Goal: Information Seeking & Learning: Learn about a topic

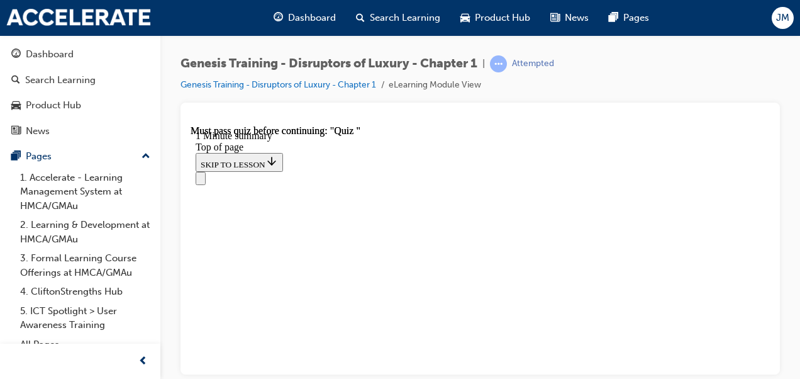
scroll to position [170, 0]
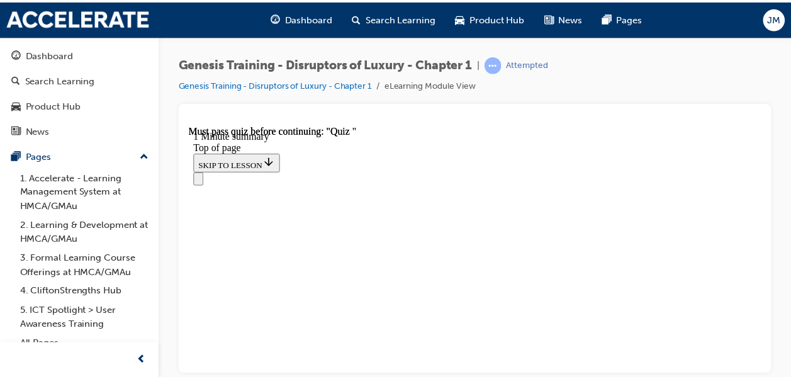
scroll to position [299, 0]
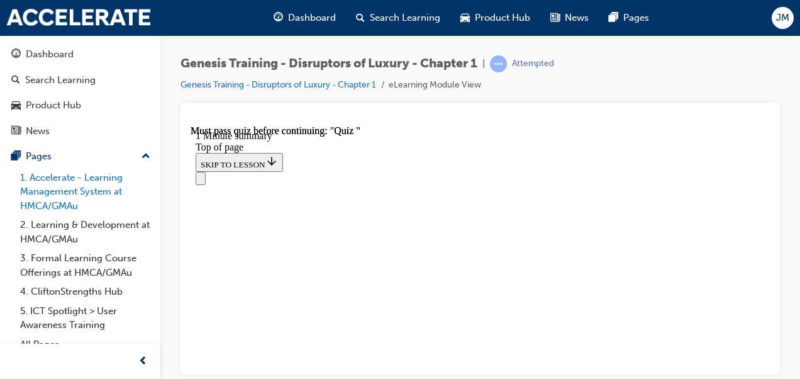
click at [60, 190] on link "1. Accelerate - Learning Management System at HMCA/GMAu" at bounding box center [85, 192] width 140 height 48
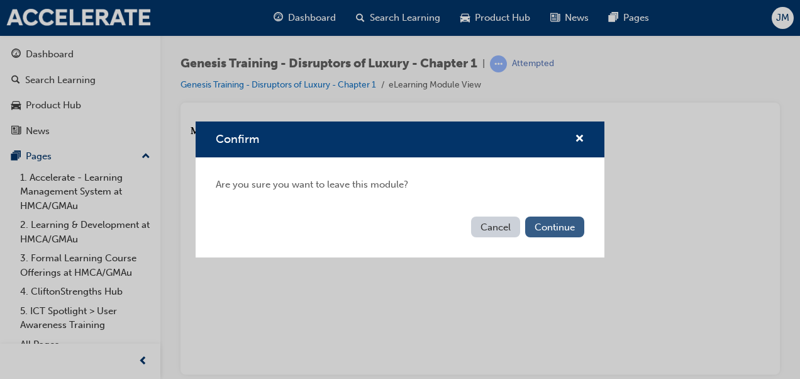
click at [560, 226] on button "Continue" at bounding box center [554, 226] width 59 height 21
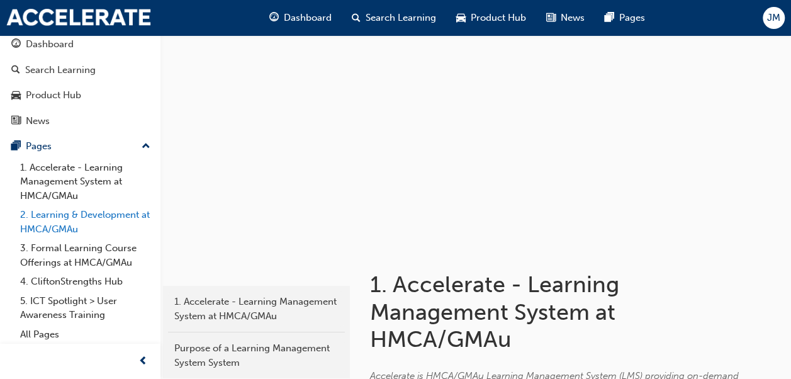
click at [74, 220] on link "2. Learning & Development at HMCA/GMAu" at bounding box center [85, 221] width 140 height 33
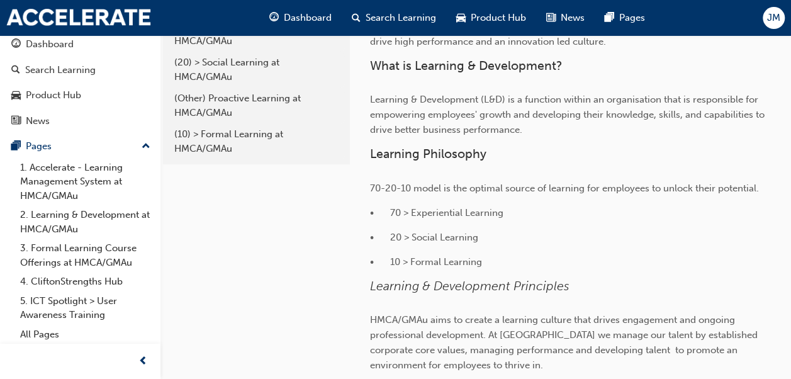
scroll to position [324, 0]
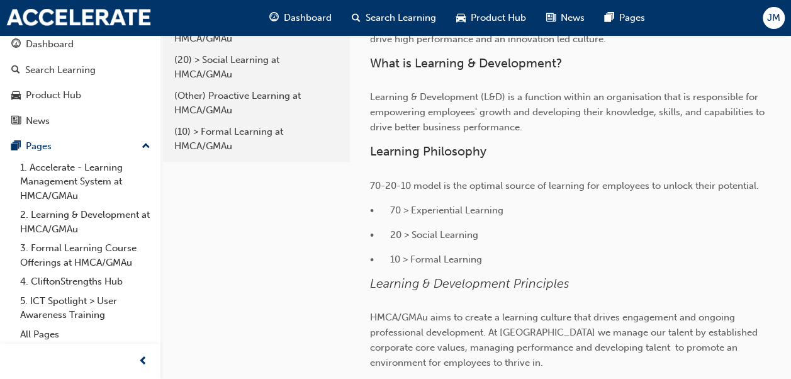
click at [422, 283] on span "Learning & Development Principles" at bounding box center [469, 283] width 199 height 14
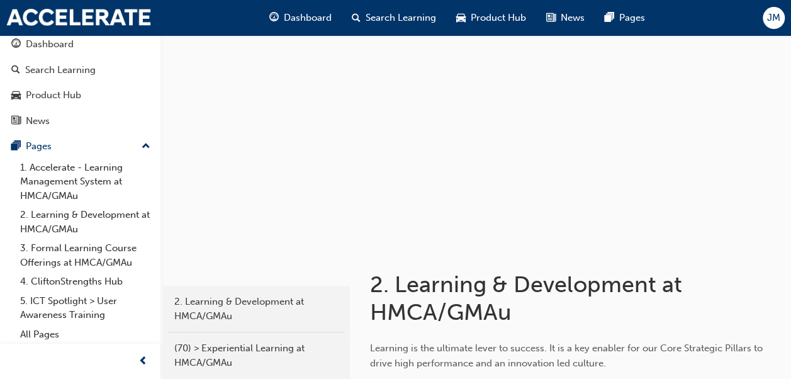
scroll to position [240, 0]
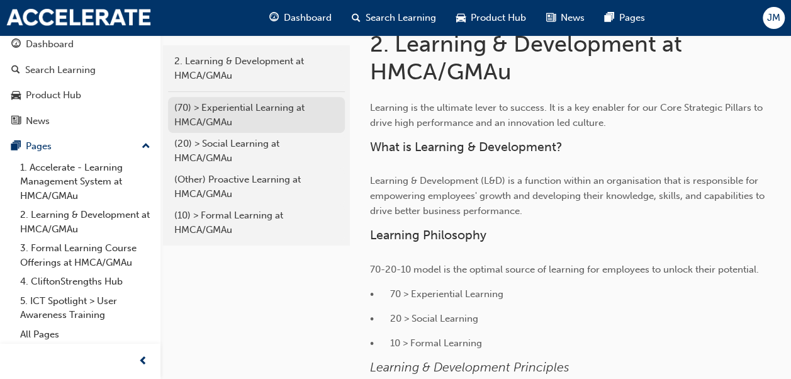
click at [248, 126] on div "(70) > Experiential Learning at HMCA/GMAu" at bounding box center [256, 115] width 164 height 28
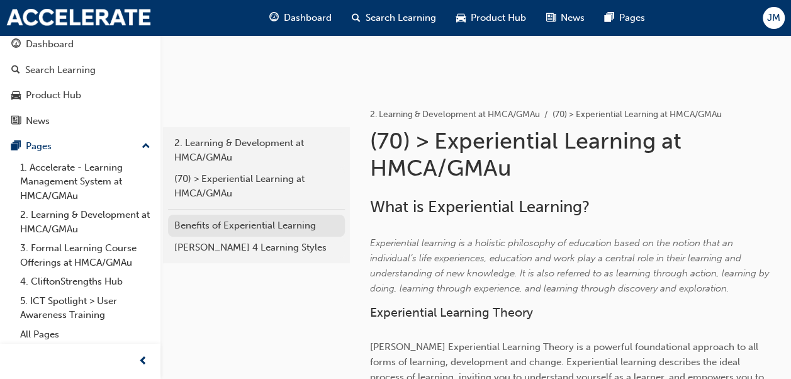
scroll to position [158, 0]
click at [211, 230] on div "Benefits of Experiential Learning" at bounding box center [256, 226] width 164 height 14
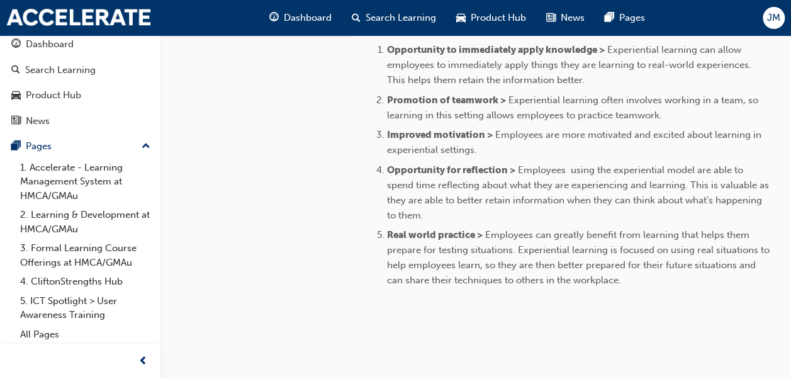
scroll to position [374, 0]
